Goal: Find specific page/section: Find specific page/section

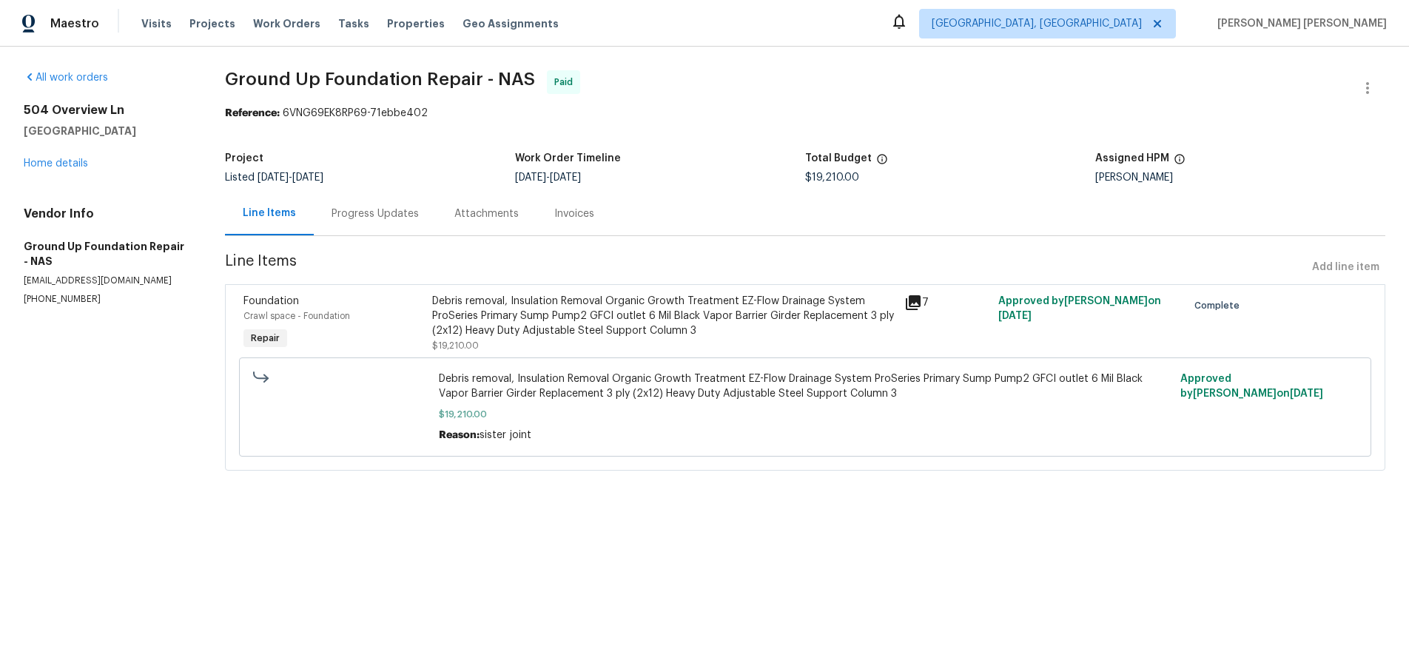
drag, startPoint x: 354, startPoint y: 217, endPoint x: 365, endPoint y: 220, distance: 10.8
click at [355, 217] on div "Progress Updates" at bounding box center [375, 213] width 87 height 15
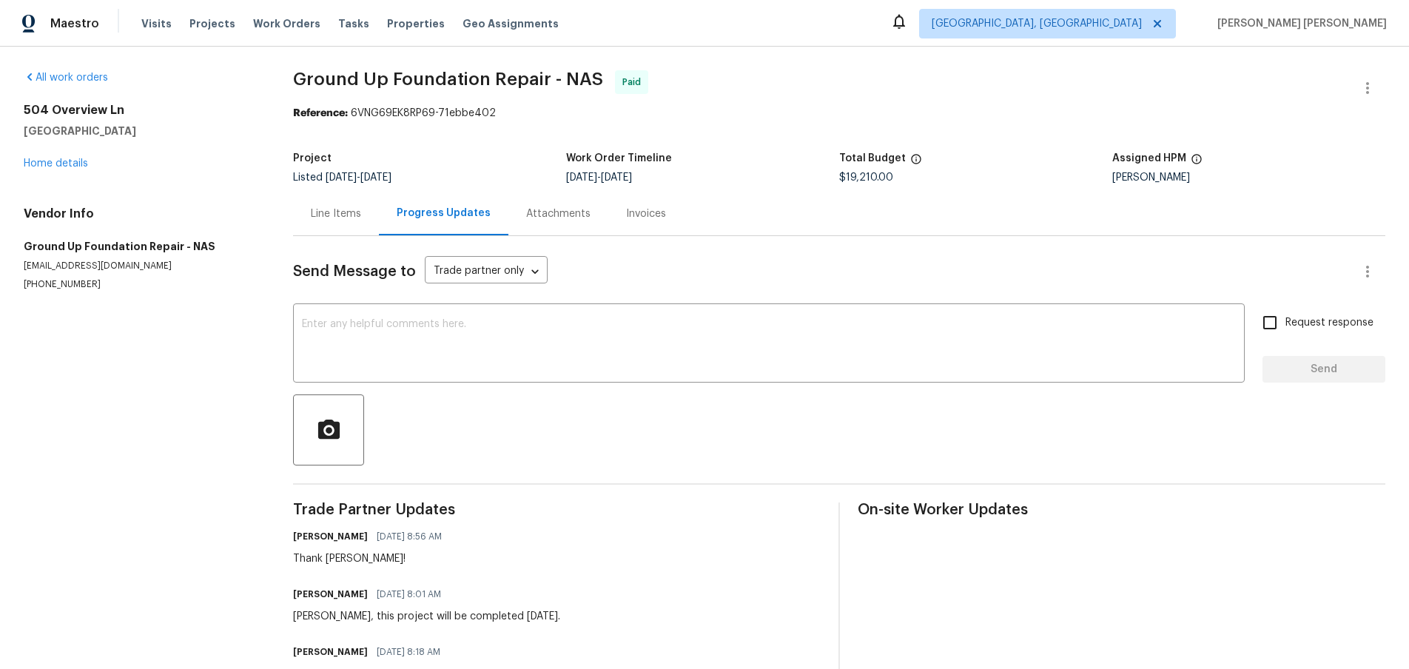
click at [547, 218] on div "Attachments" at bounding box center [558, 213] width 64 height 15
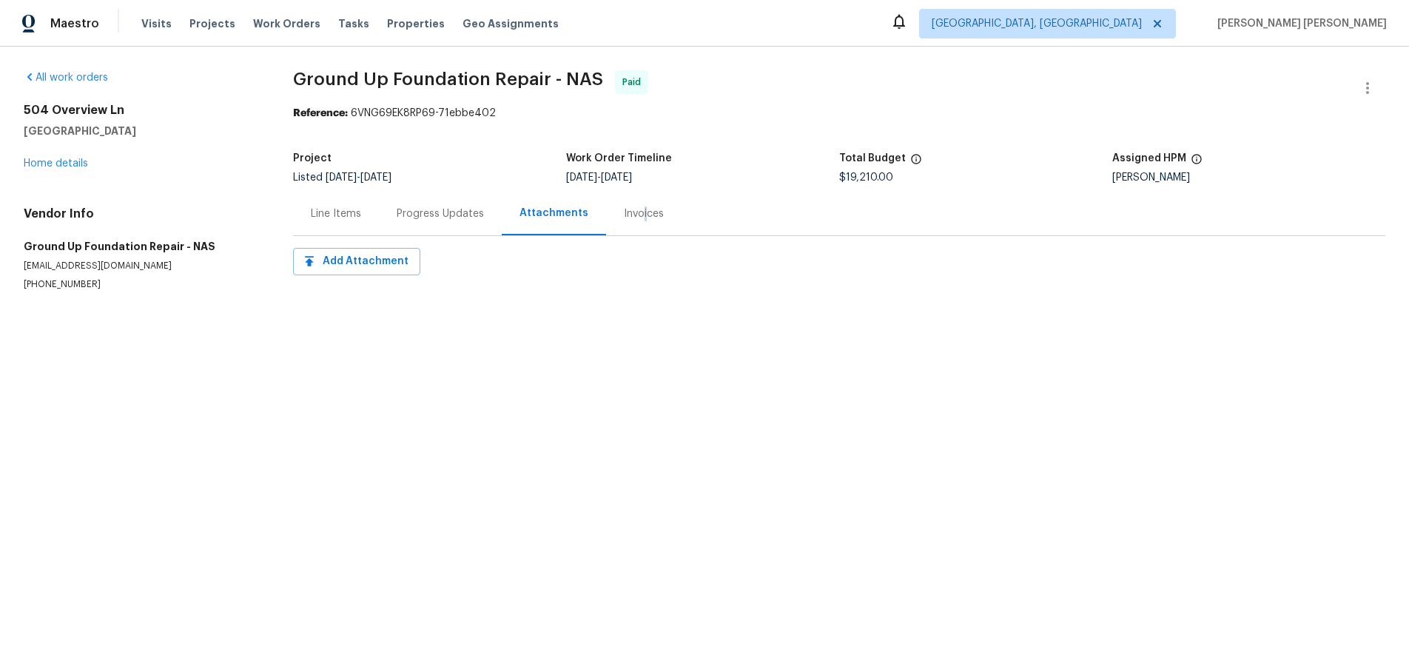
click at [637, 218] on div "Invoices" at bounding box center [644, 213] width 40 height 15
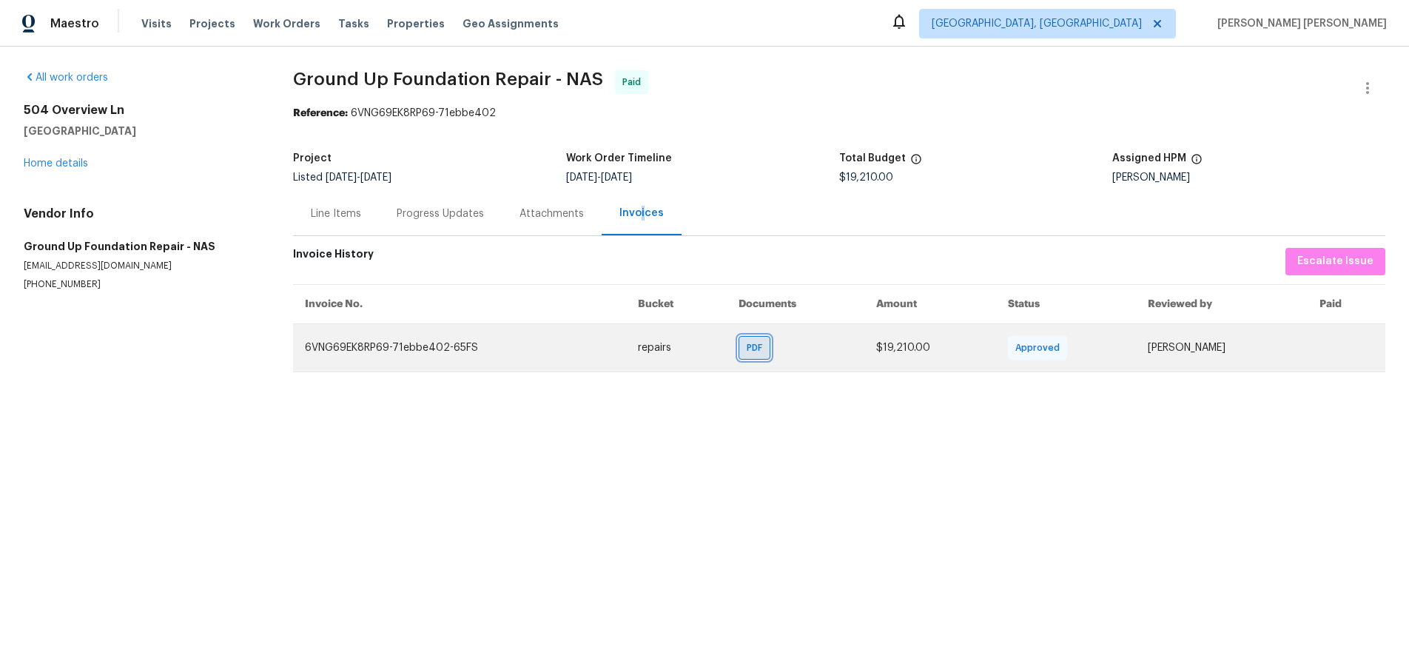
click at [747, 352] on span "PDF" at bounding box center [757, 347] width 21 height 15
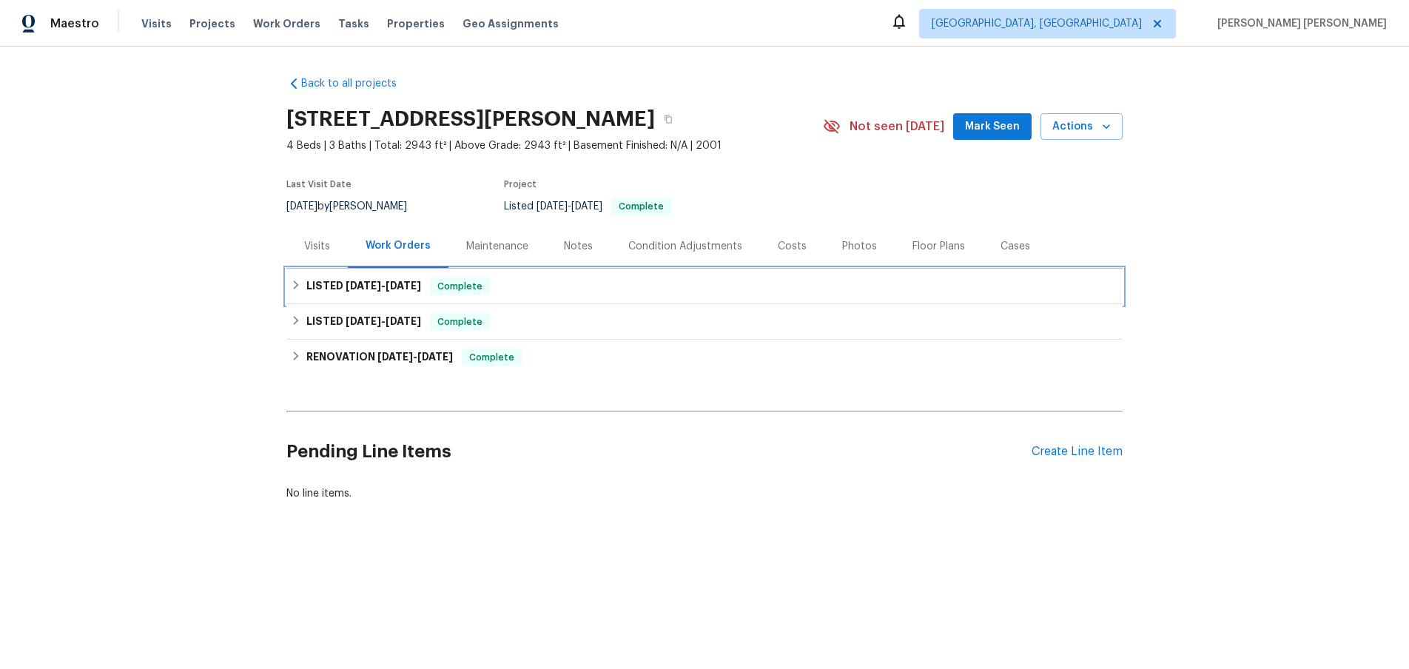
click at [291, 280] on div "LISTED [DATE] - [DATE] Complete" at bounding box center [704, 287] width 836 height 36
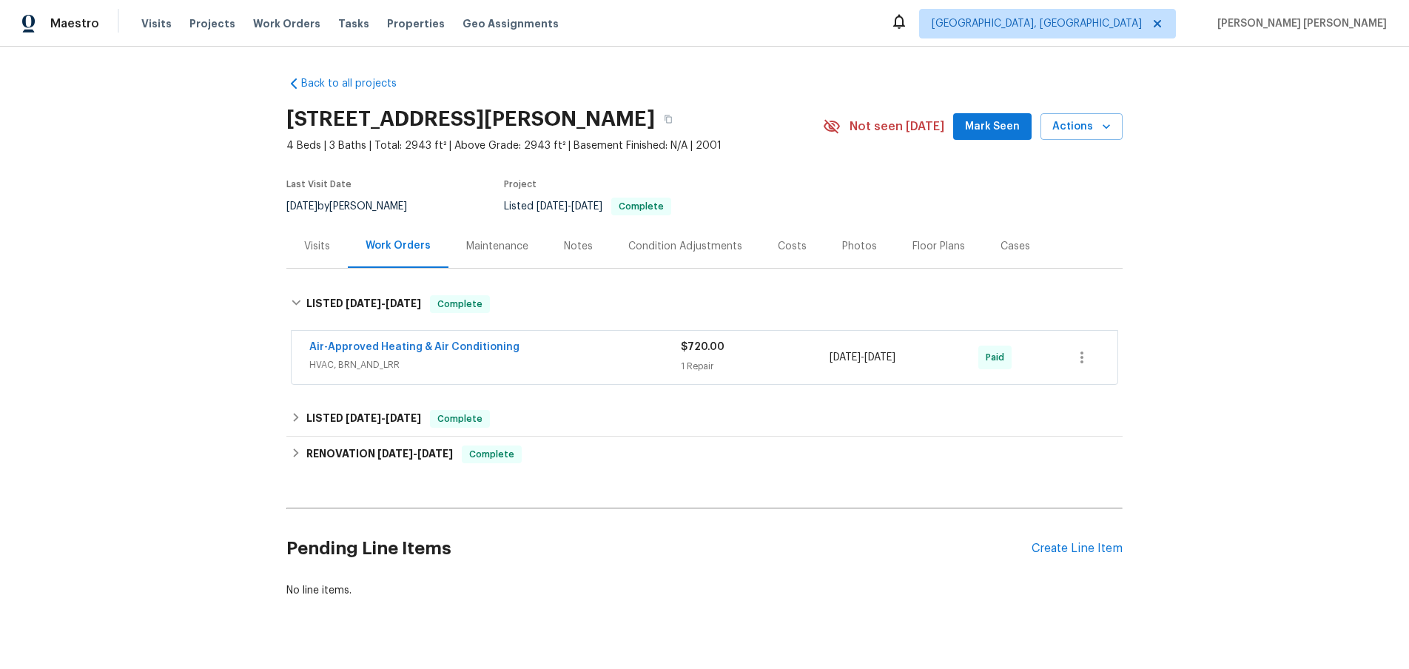
click at [601, 362] on span "HVAC, BRN_AND_LRR" at bounding box center [495, 364] width 372 height 15
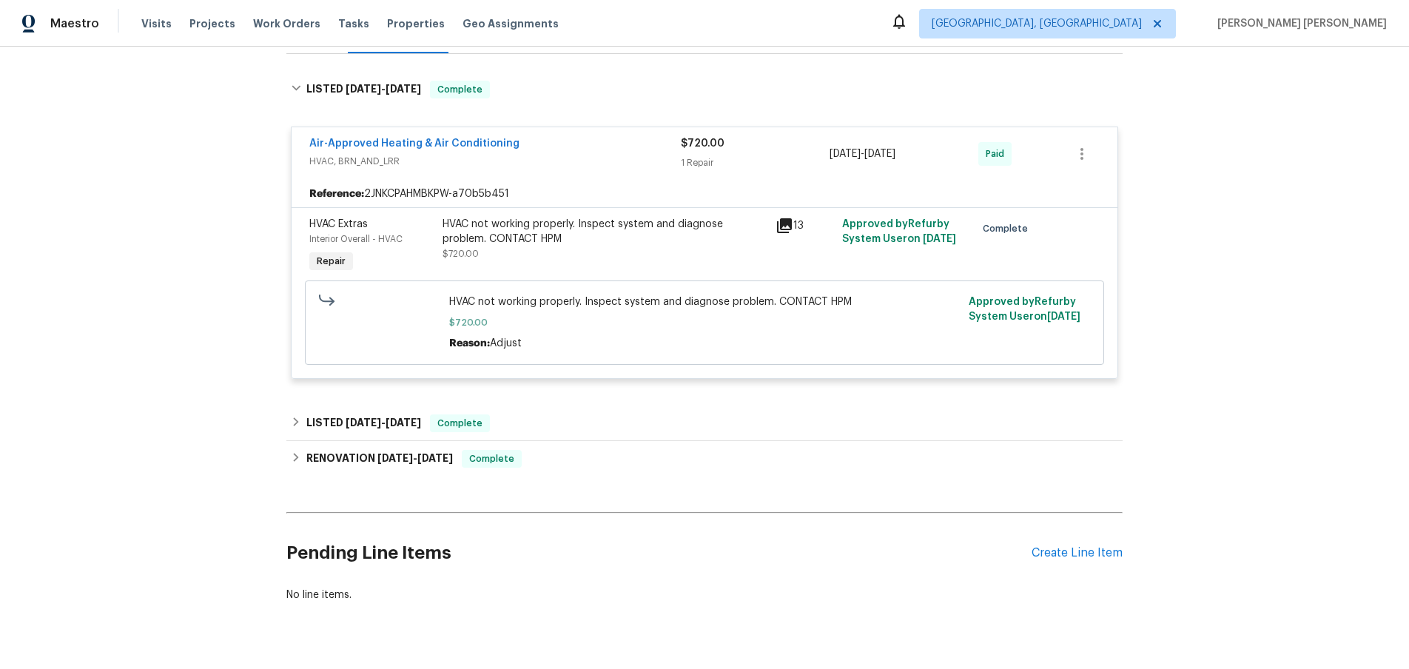
scroll to position [220, 0]
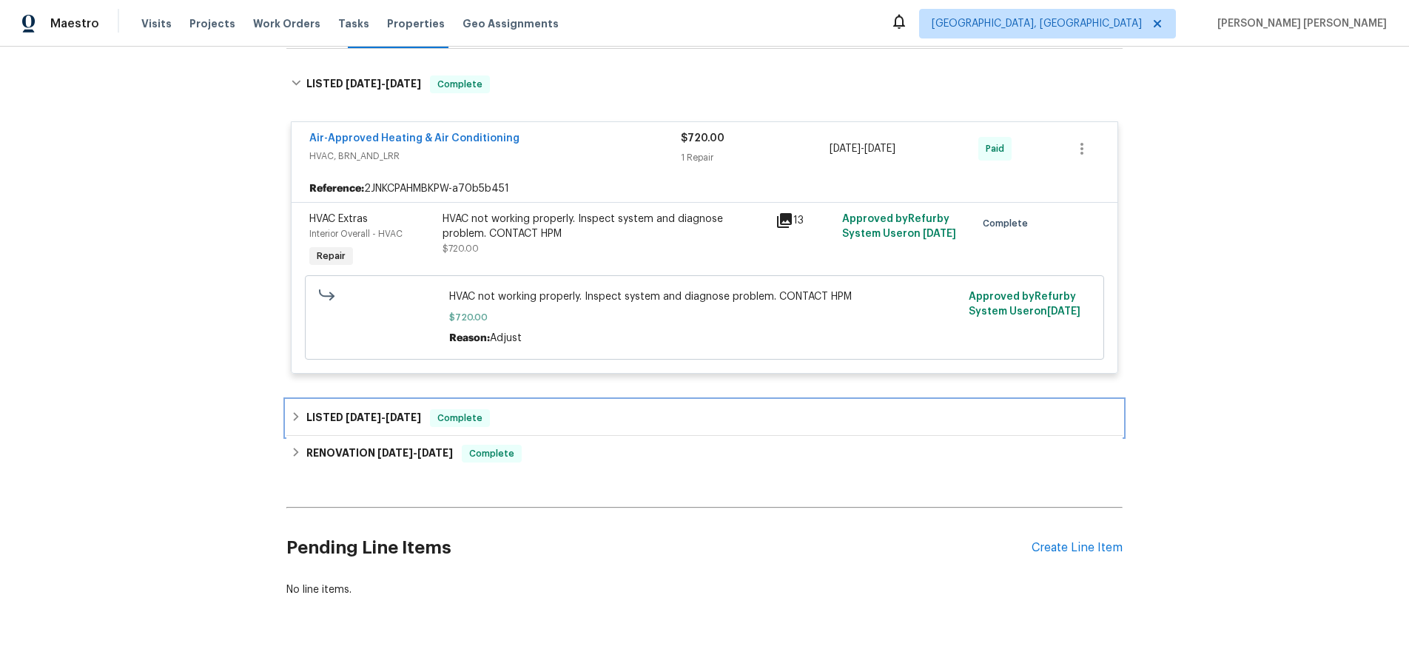
click at [581, 424] on div "LISTED [DATE] - [DATE] Complete" at bounding box center [704, 418] width 827 height 18
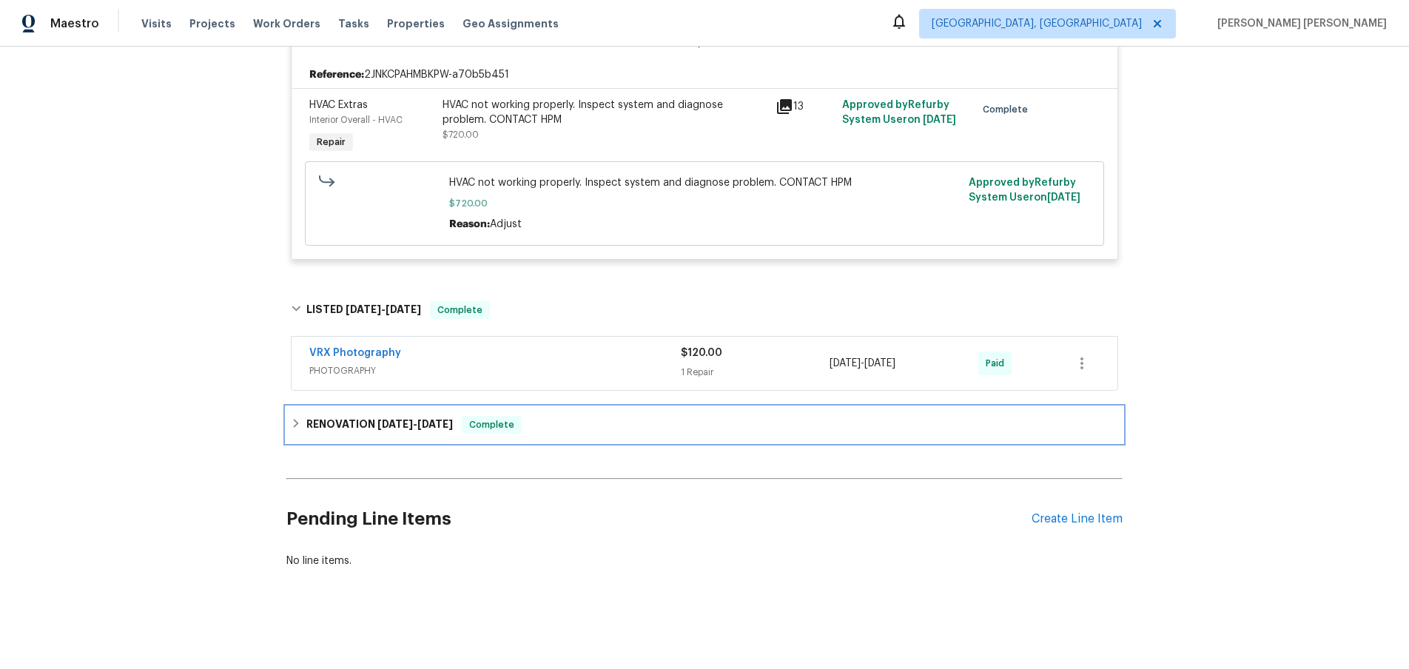
click at [591, 427] on div "RENOVATION [DATE] - [DATE] Complete" at bounding box center [704, 425] width 827 height 18
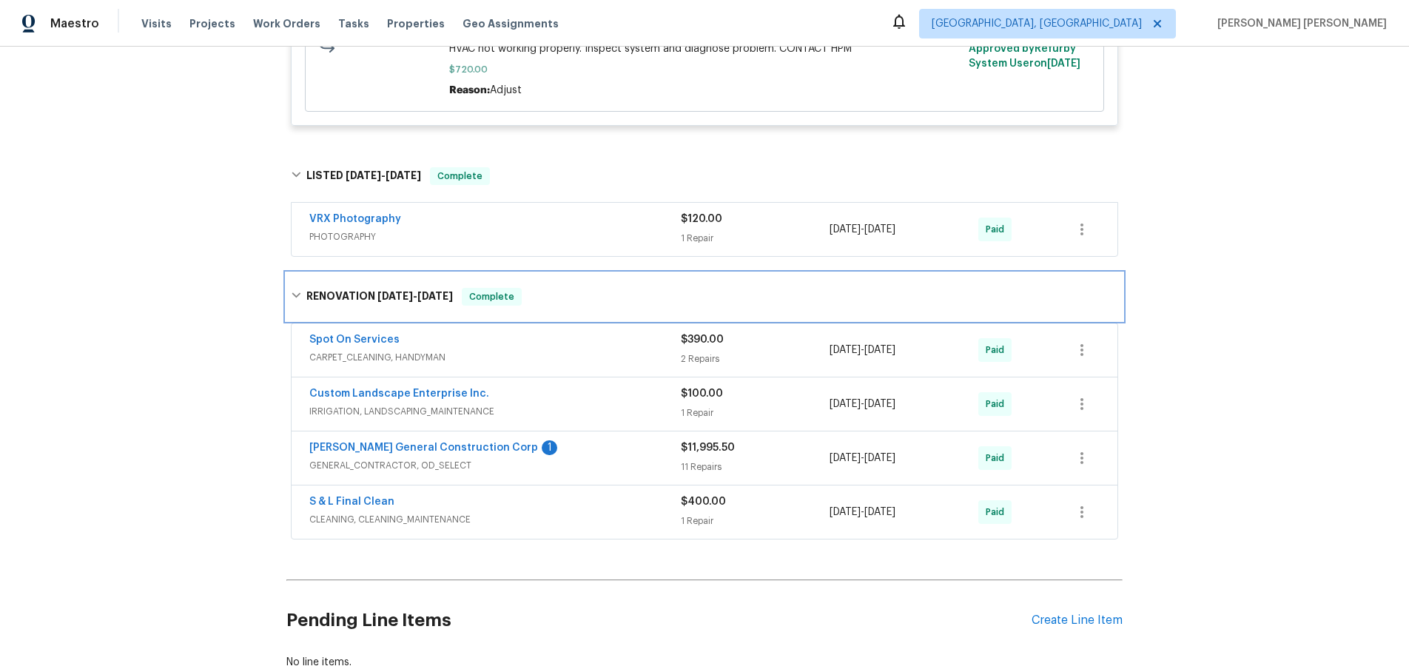
scroll to position [570, 0]
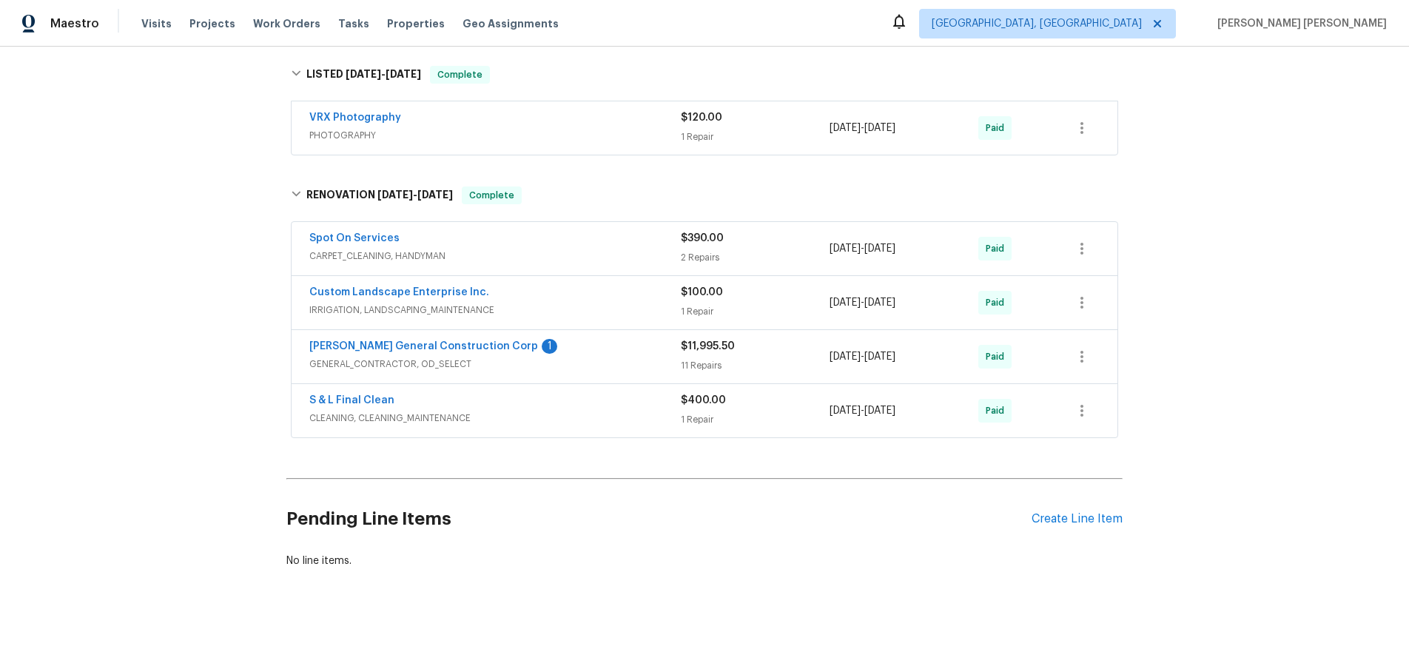
click at [610, 363] on span "GENERAL_CONTRACTOR, OD_SELECT" at bounding box center [495, 364] width 372 height 15
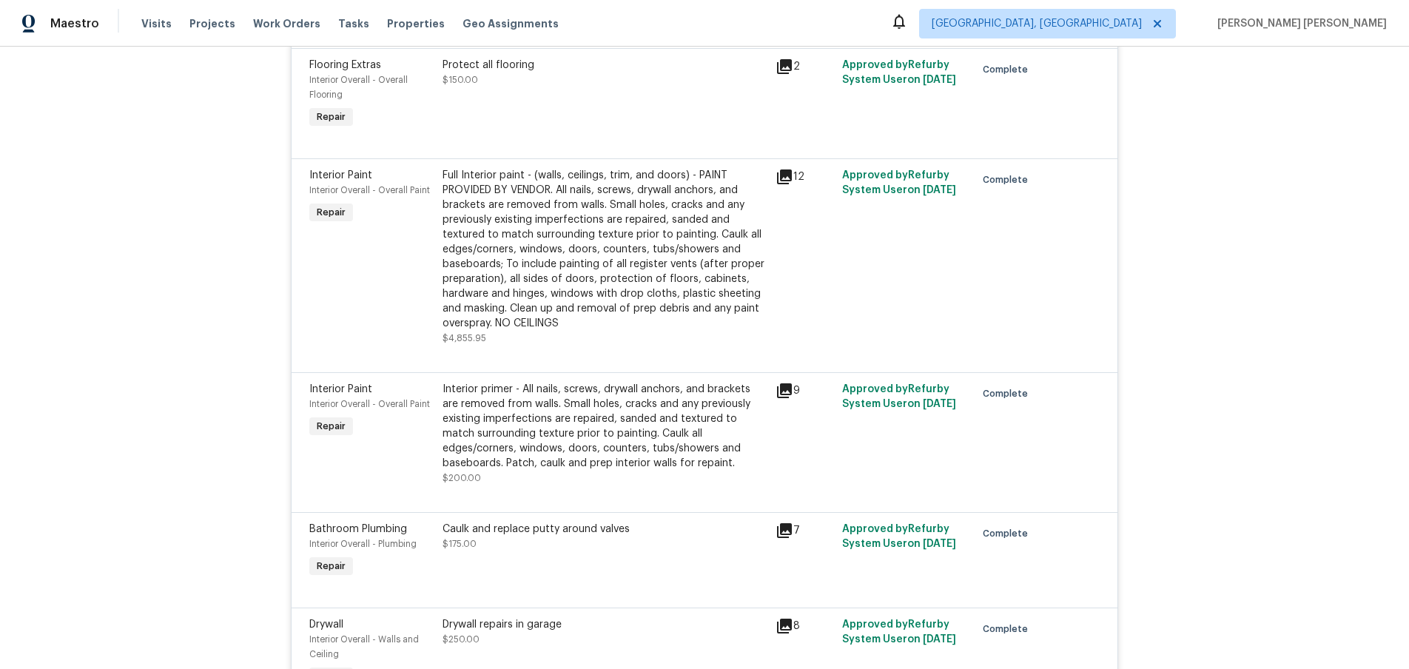
scroll to position [1831, 0]
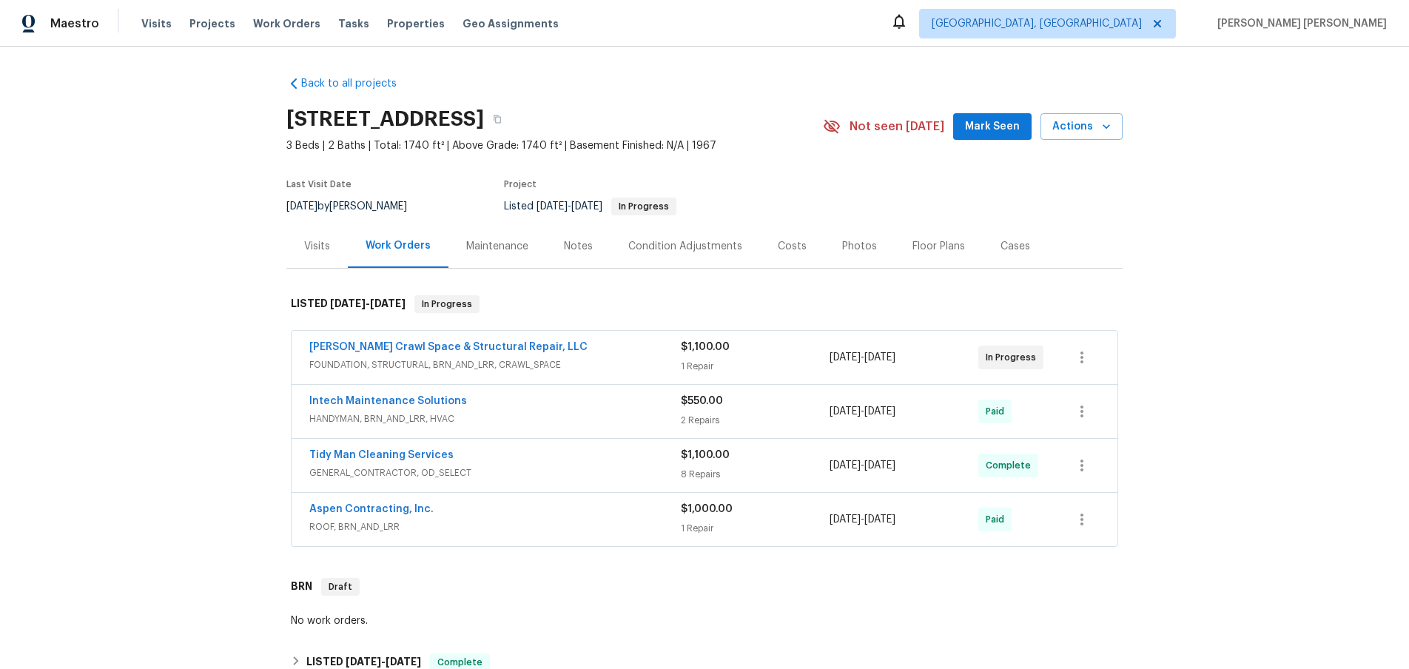
click at [591, 363] on span "FOUNDATION, STRUCTURAL, BRN_AND_LRR, CRAWL_SPACE" at bounding box center [495, 364] width 372 height 15
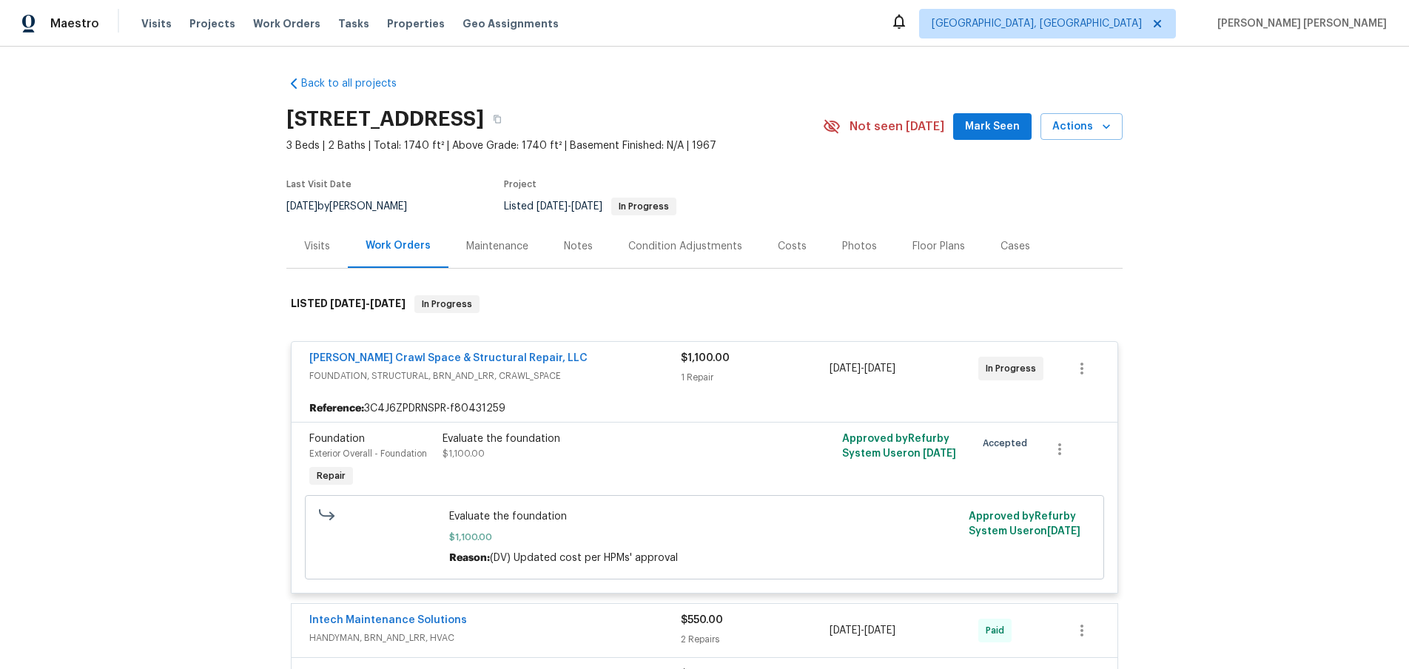
click at [589, 366] on div "Falcone Crawl Space & Structural Repair, LLC" at bounding box center [495, 360] width 372 height 18
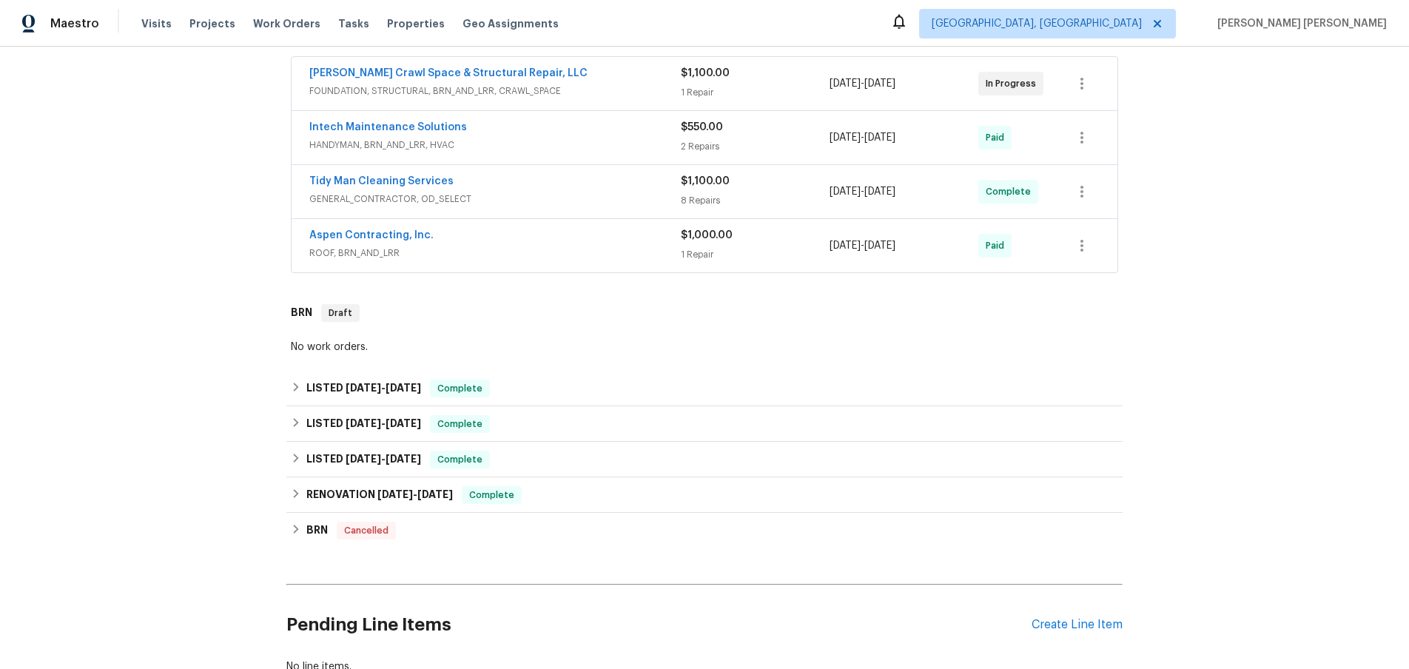
scroll to position [293, 0]
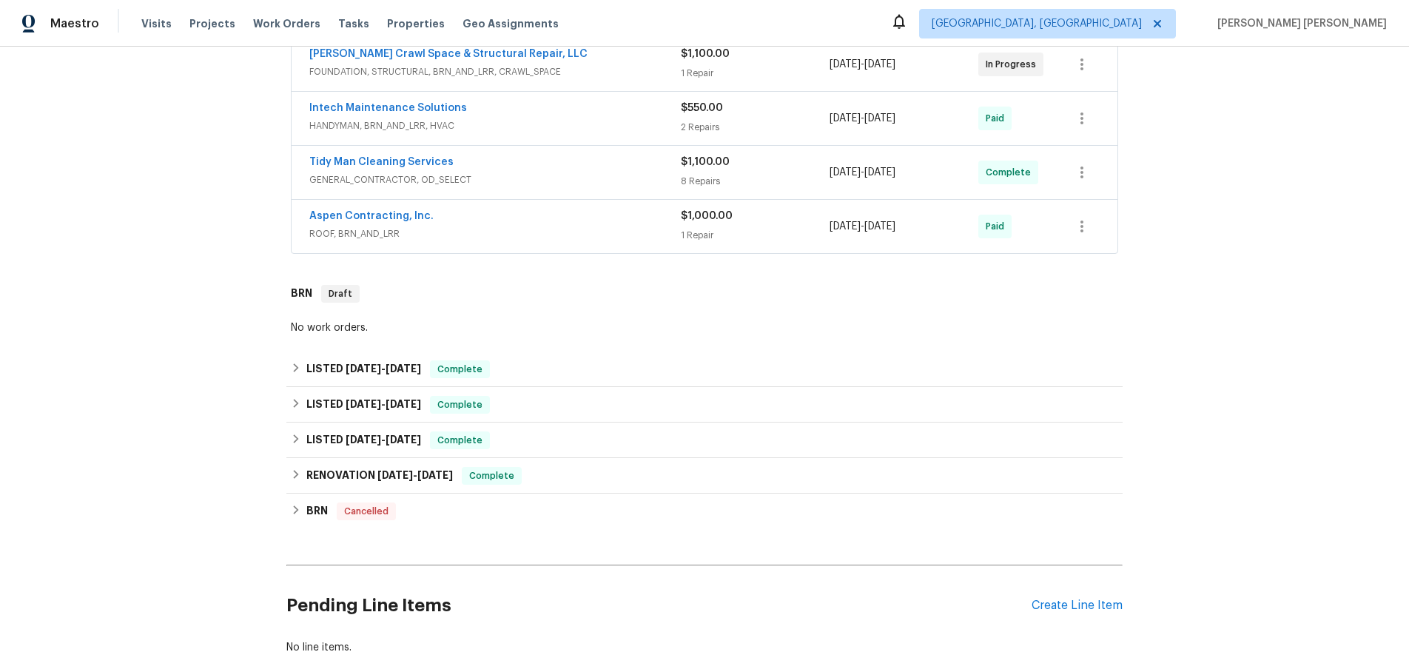
click at [599, 221] on div "Aspen Contracting, Inc." at bounding box center [495, 218] width 372 height 18
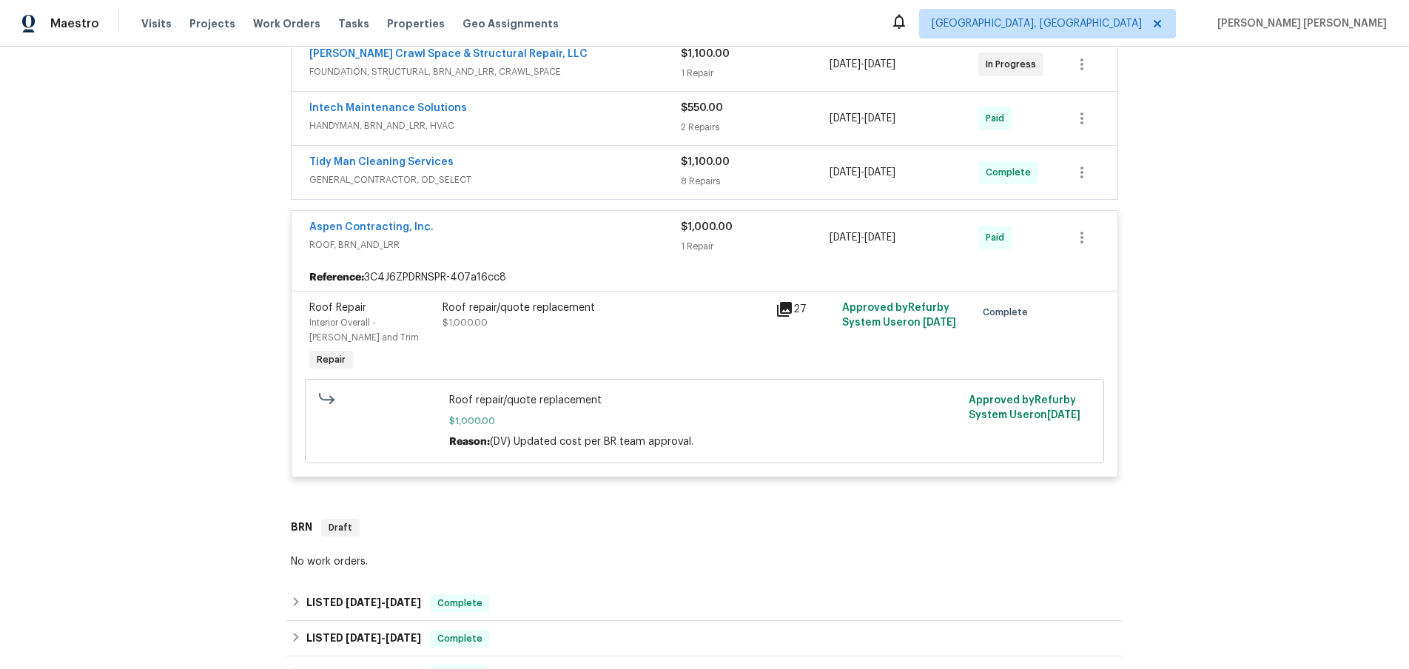
click at [785, 315] on icon at bounding box center [785, 309] width 18 height 18
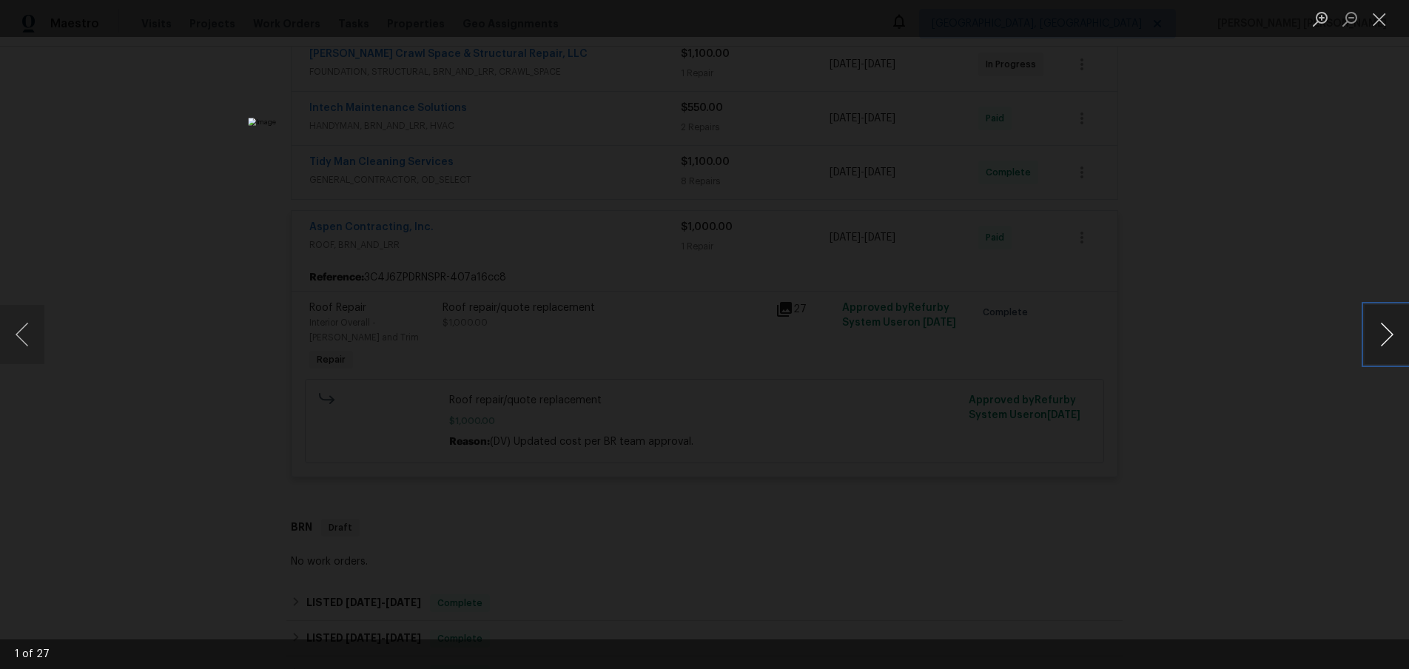
click at [1379, 343] on button "Next image" at bounding box center [1387, 334] width 44 height 59
click at [1201, 145] on div "Lightbox" at bounding box center [704, 334] width 1409 height 669
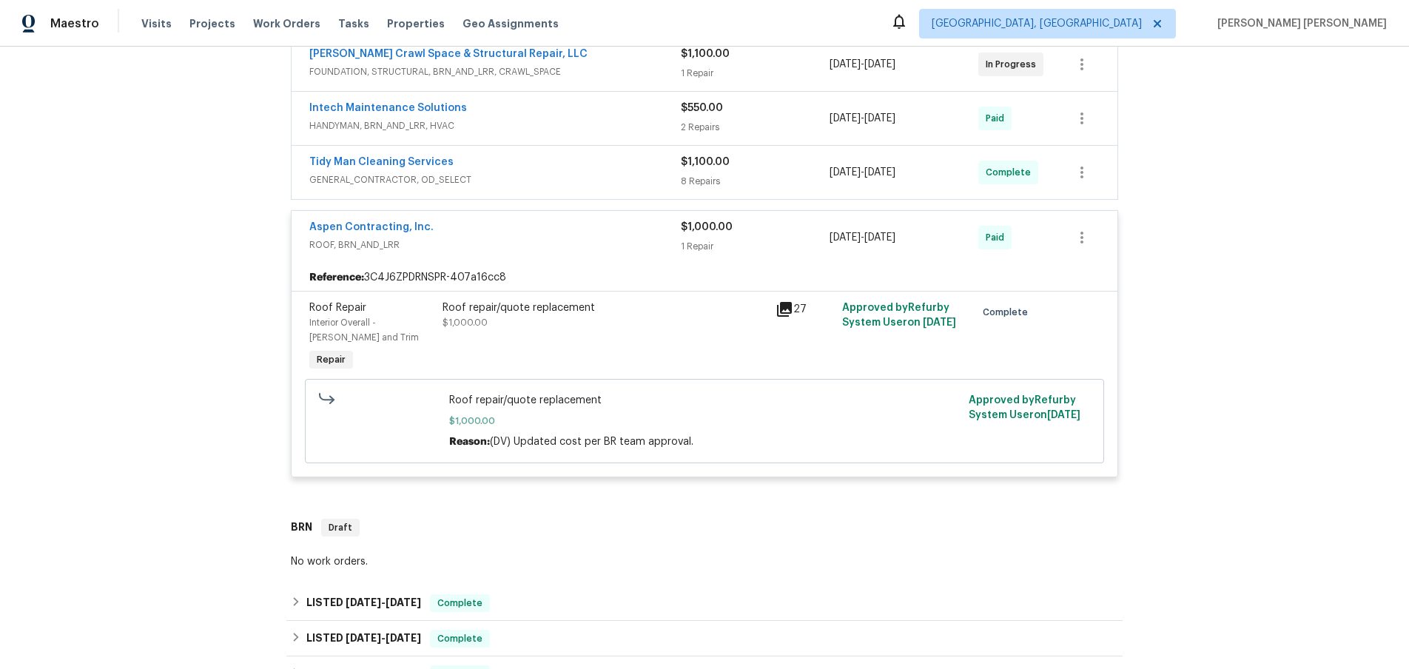
click at [790, 314] on icon at bounding box center [785, 309] width 18 height 18
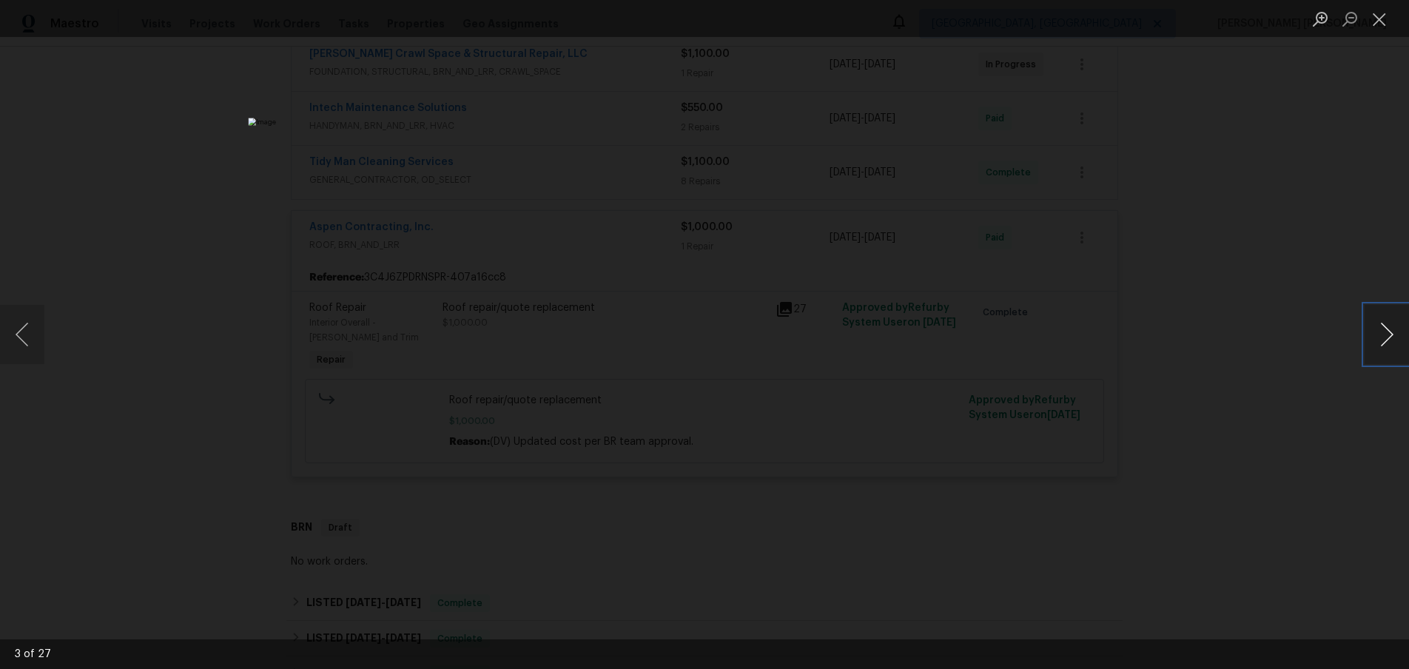
click at [1384, 344] on button "Next image" at bounding box center [1387, 334] width 44 height 59
click at [27, 349] on button "Previous image" at bounding box center [22, 334] width 44 height 59
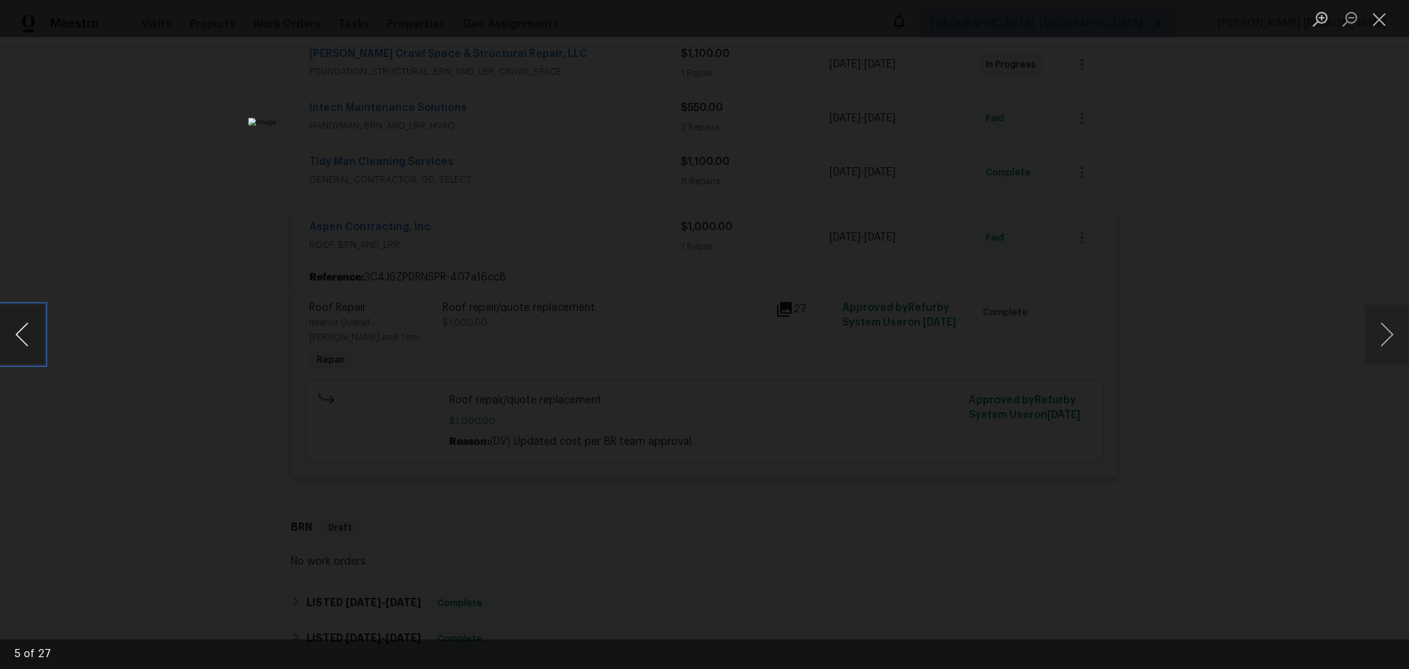
click at [27, 349] on button "Previous image" at bounding box center [22, 334] width 44 height 59
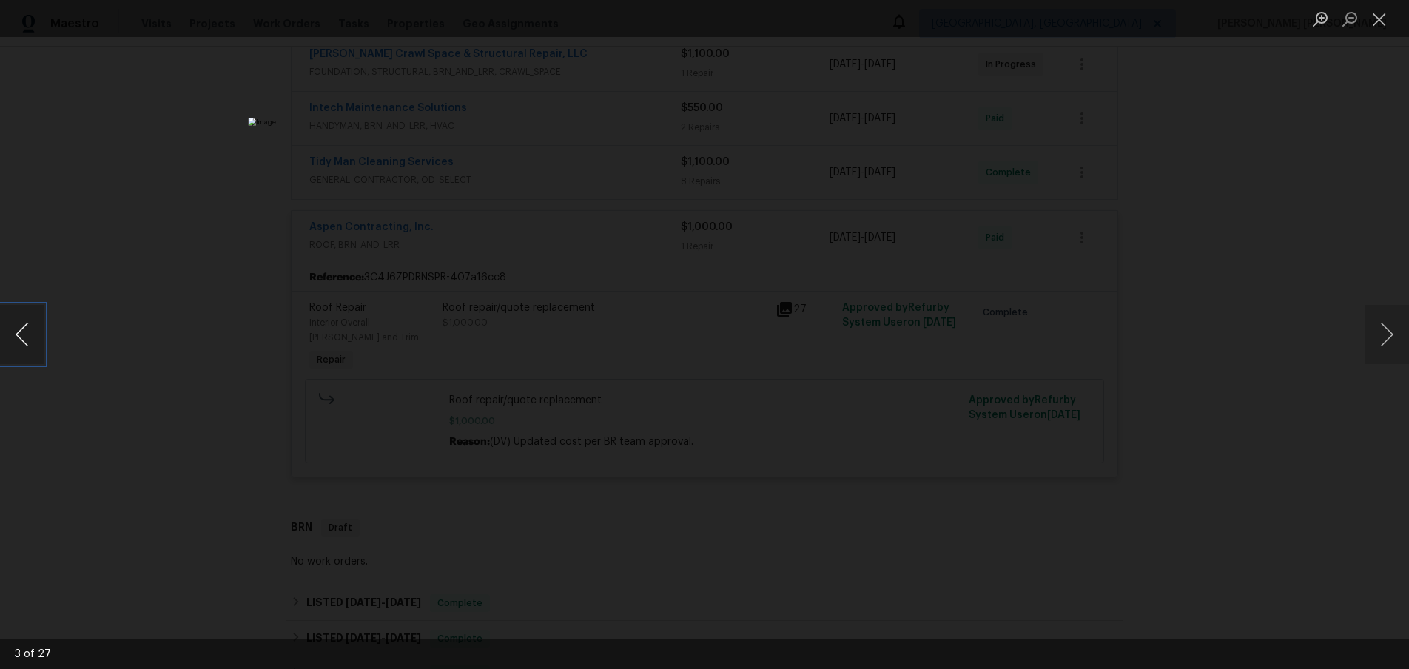
click at [27, 349] on button "Previous image" at bounding box center [22, 334] width 44 height 59
click at [1141, 176] on div "Lightbox" at bounding box center [704, 334] width 1409 height 669
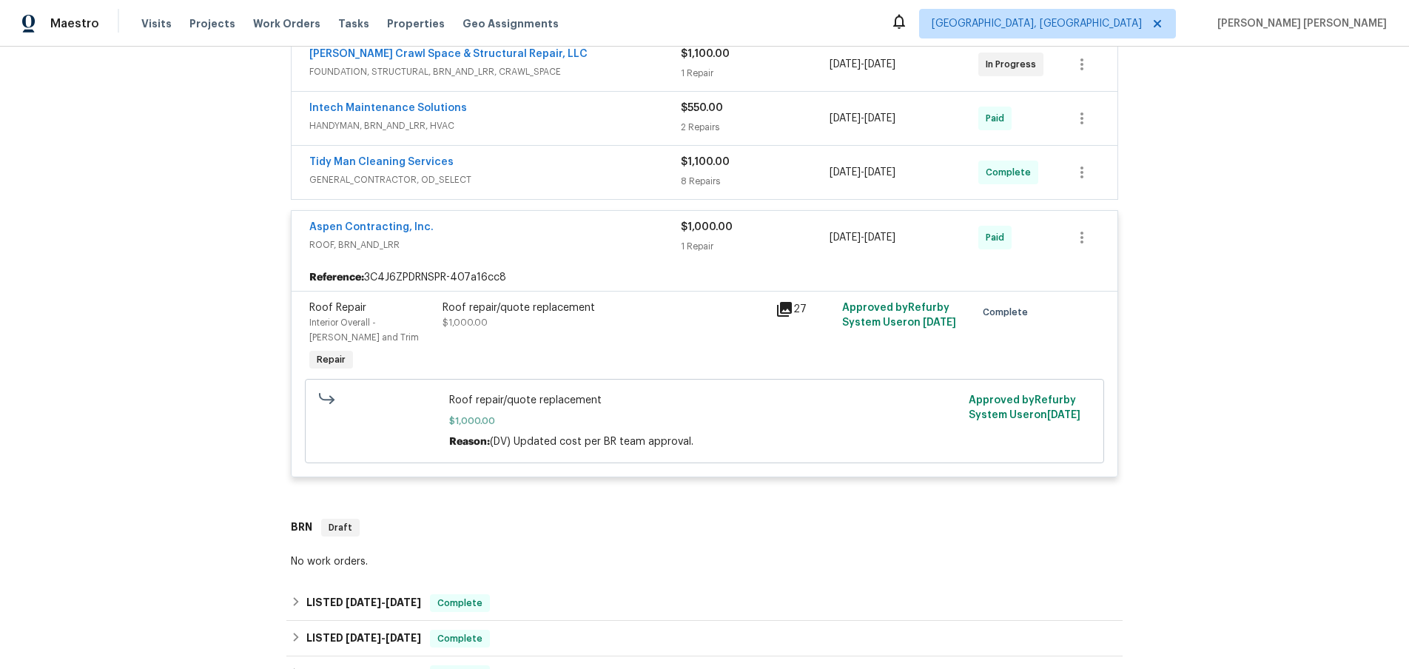
click at [1141, 176] on div "Lightbox" at bounding box center [704, 334] width 1409 height 669
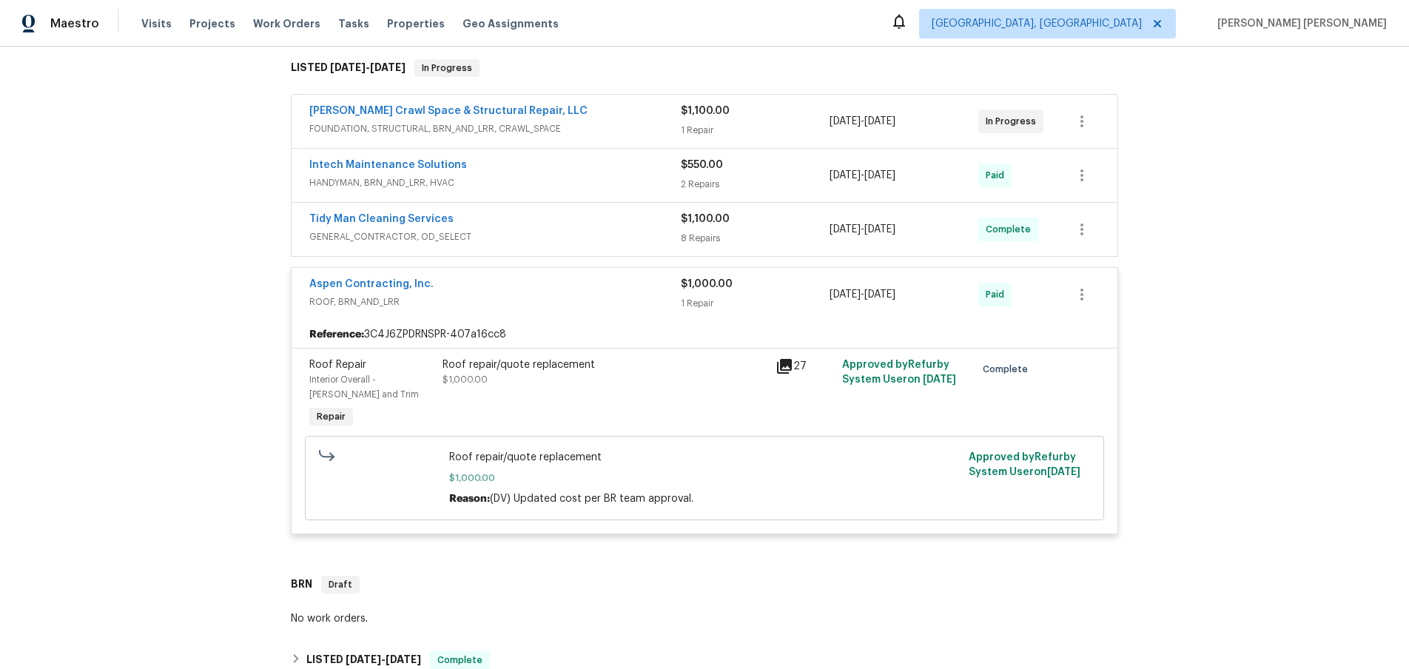
scroll to position [220, 0]
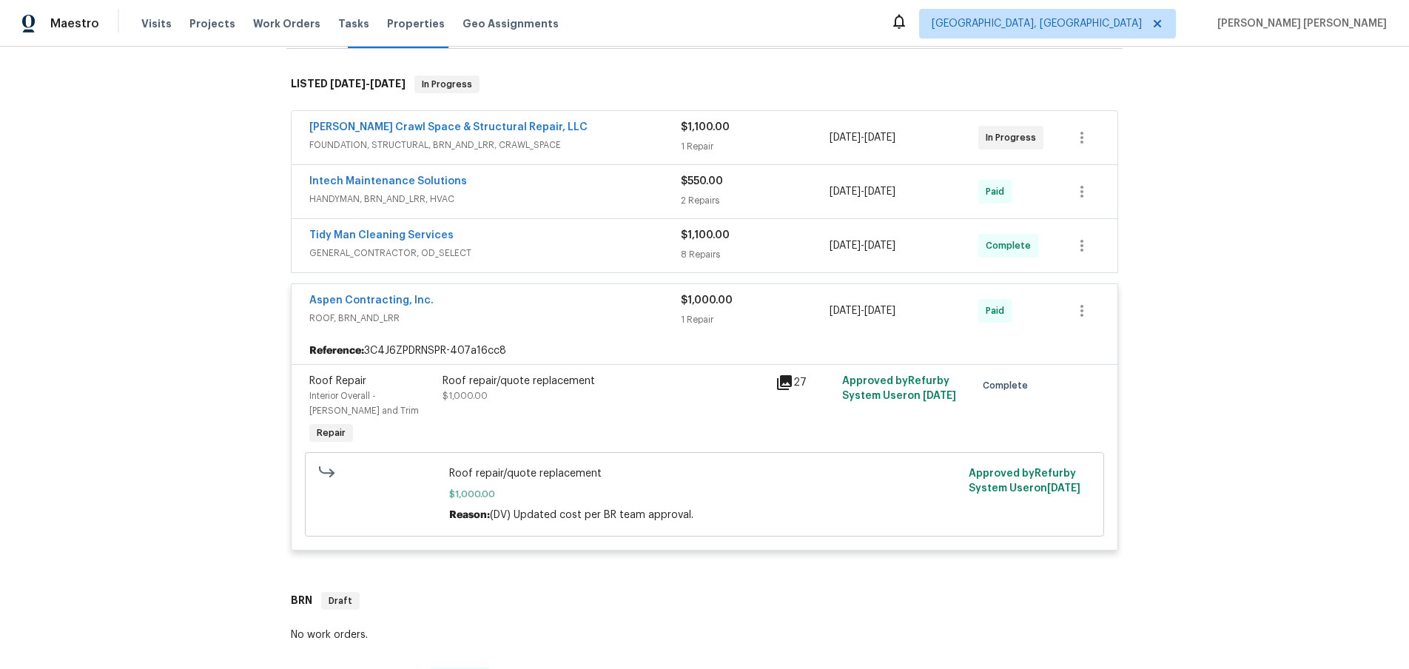
click at [551, 195] on span "HANDYMAN, BRN_AND_LRR, HVAC" at bounding box center [495, 199] width 372 height 15
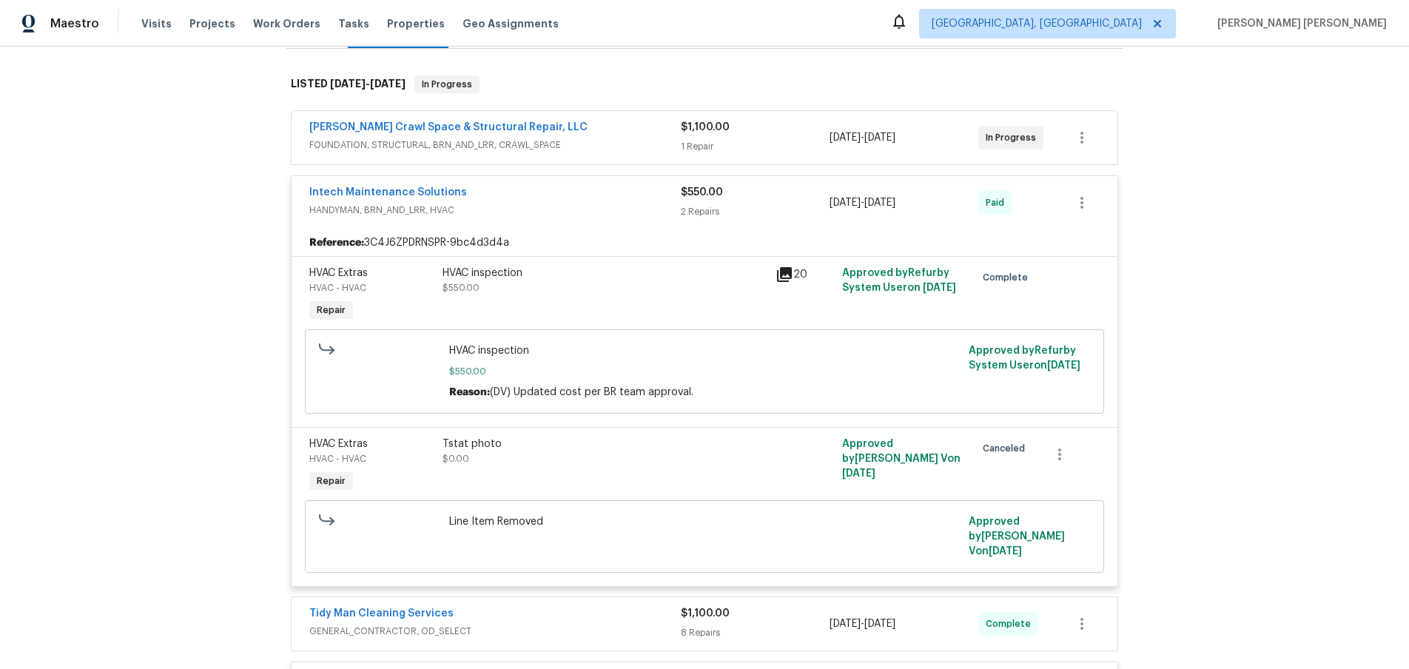
click at [784, 272] on icon at bounding box center [784, 274] width 15 height 15
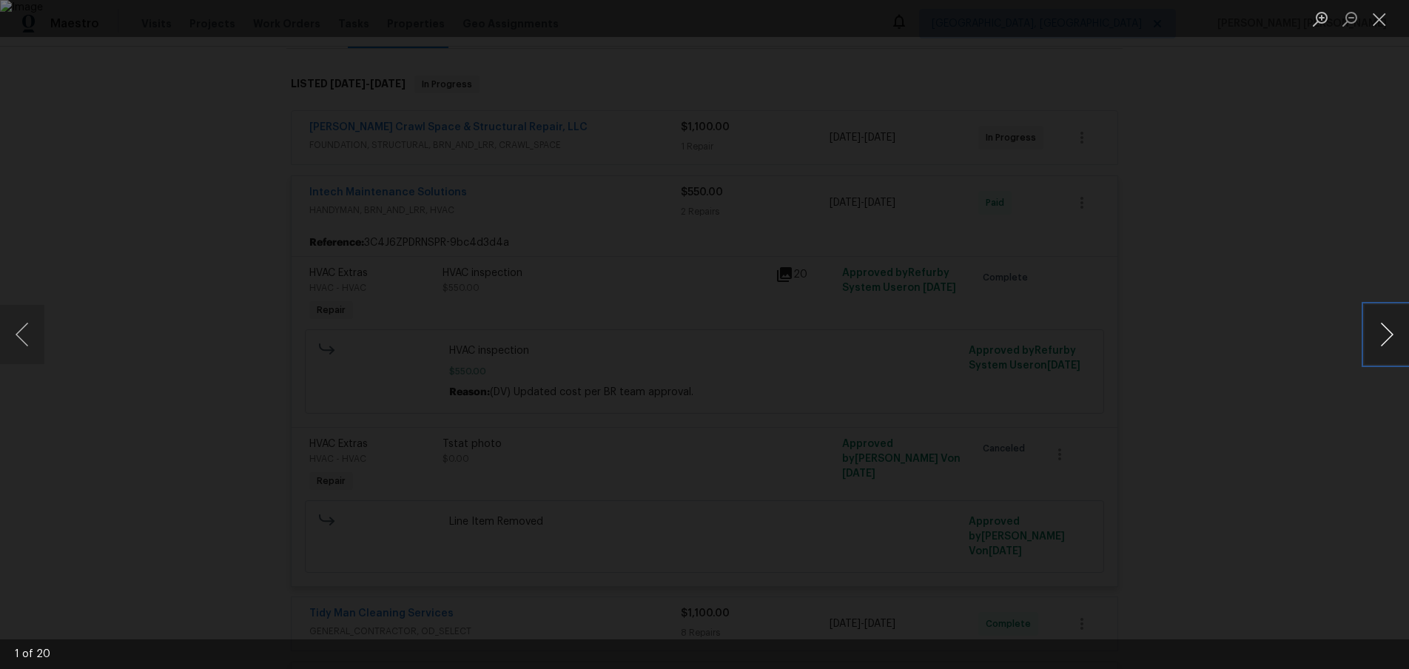
click at [1391, 329] on button "Next image" at bounding box center [1387, 334] width 44 height 59
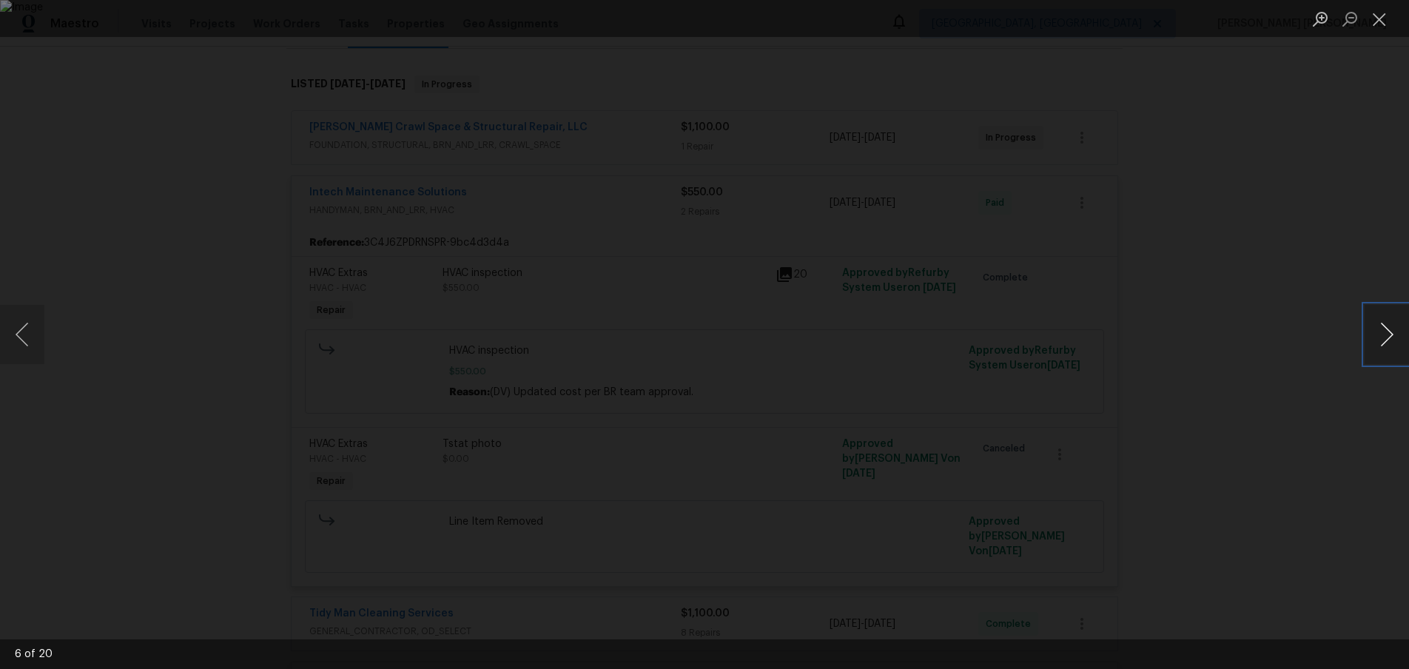
click at [1391, 329] on button "Next image" at bounding box center [1387, 334] width 44 height 59
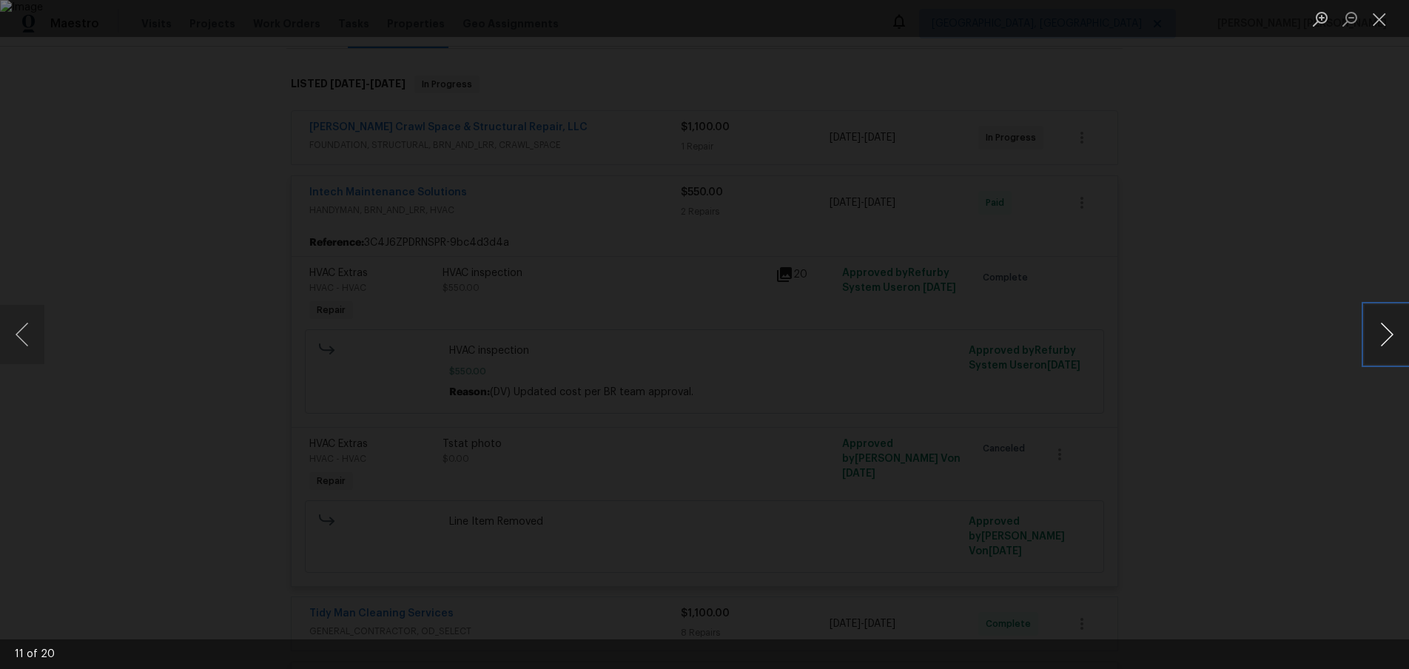
click at [1391, 329] on button "Next image" at bounding box center [1387, 334] width 44 height 59
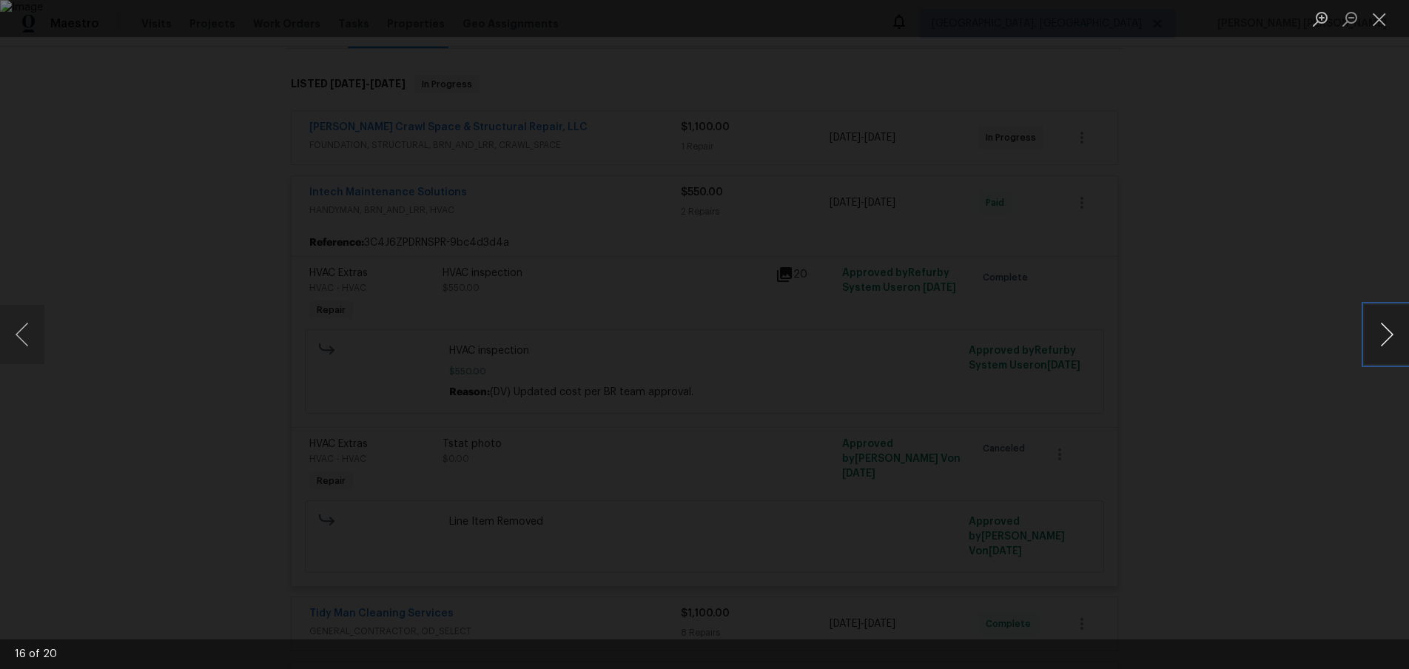
click at [1391, 329] on button "Next image" at bounding box center [1387, 334] width 44 height 59
drag, startPoint x: 1291, startPoint y: 390, endPoint x: 1280, endPoint y: 389, distance: 11.2
click at [1288, 390] on div "Lightbox" at bounding box center [704, 334] width 1409 height 669
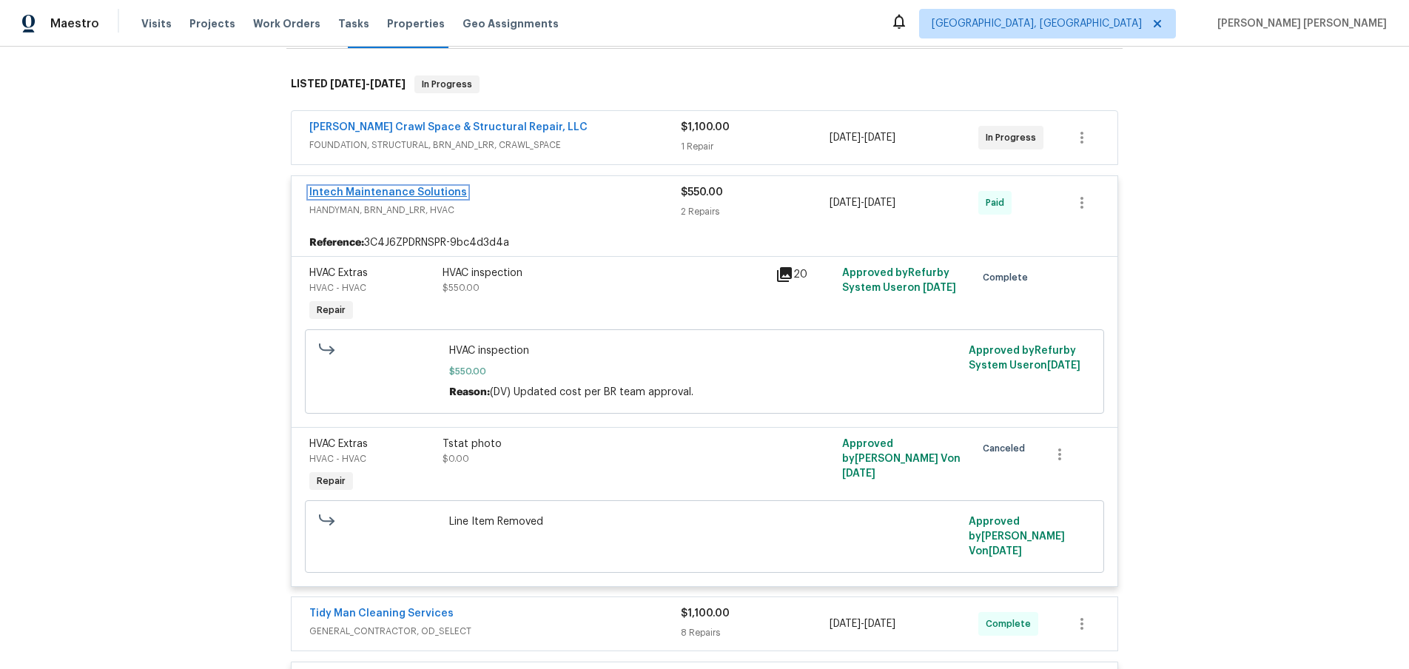
click at [372, 191] on link "Intech Maintenance Solutions" at bounding box center [388, 192] width 158 height 10
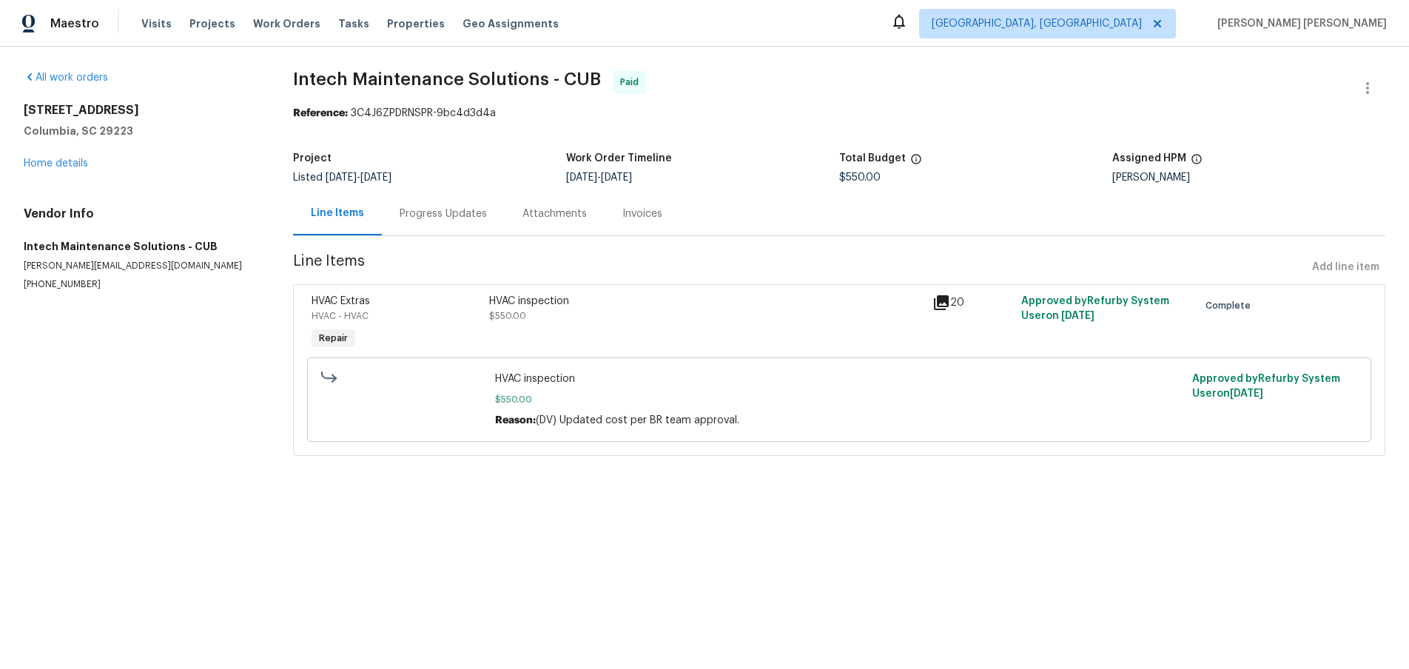
click at [430, 209] on div "Progress Updates" at bounding box center [443, 213] width 87 height 15
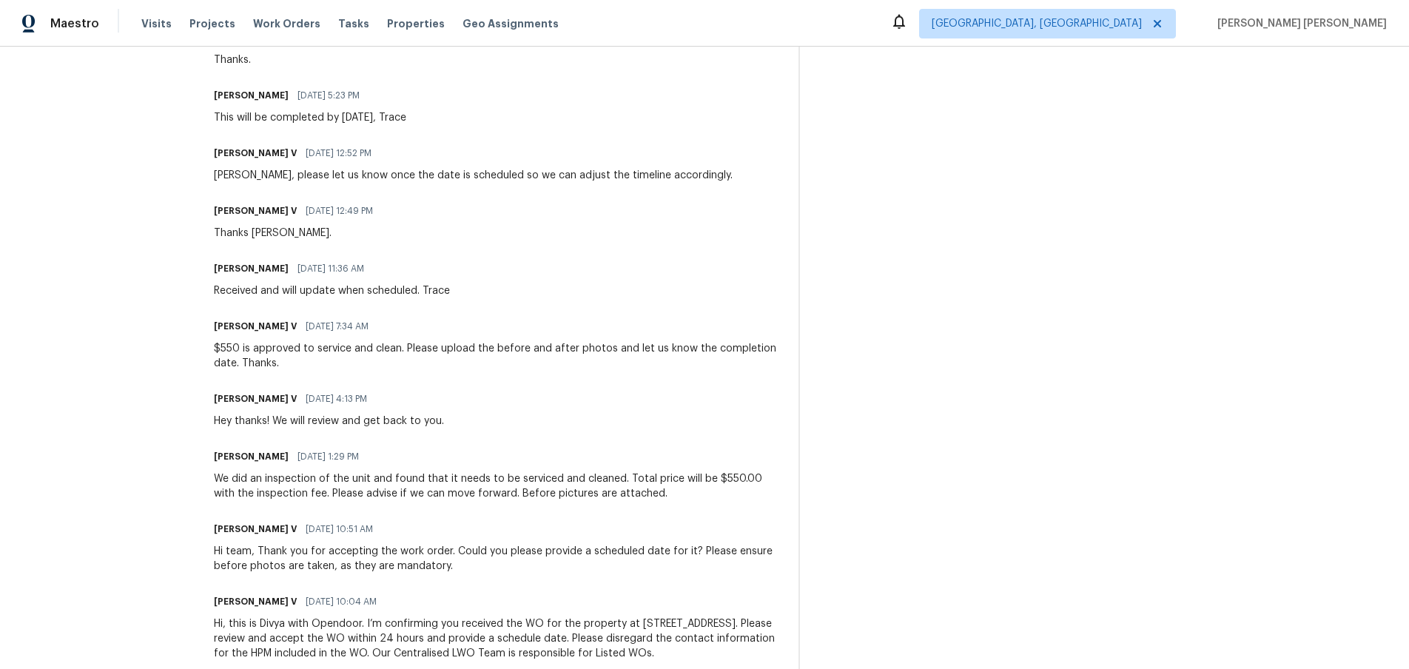
scroll to position [1024, 0]
